Goal: Check status: Check status

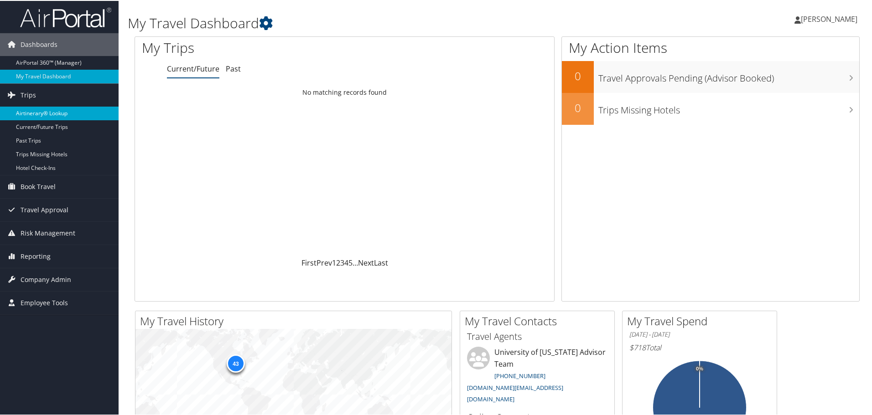
click at [55, 114] on link "Airtinerary® Lookup" at bounding box center [59, 113] width 119 height 14
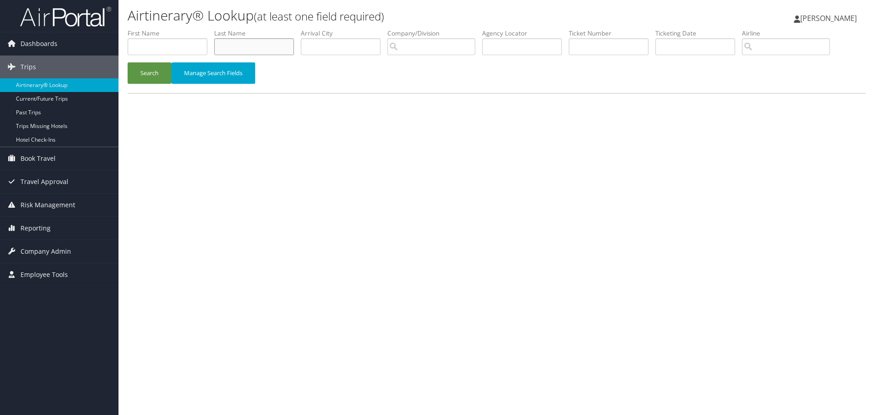
click at [264, 39] on input "text" at bounding box center [254, 46] width 80 height 17
type input "[PERSON_NAME]"
click at [128, 62] on button "Search" at bounding box center [150, 72] width 44 height 21
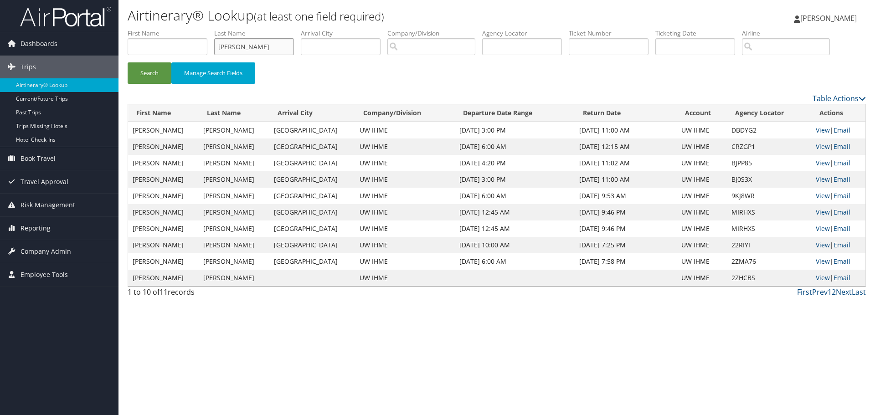
click at [228, 48] on input "[PERSON_NAME]" at bounding box center [254, 46] width 80 height 17
